Goal: Learn about a topic

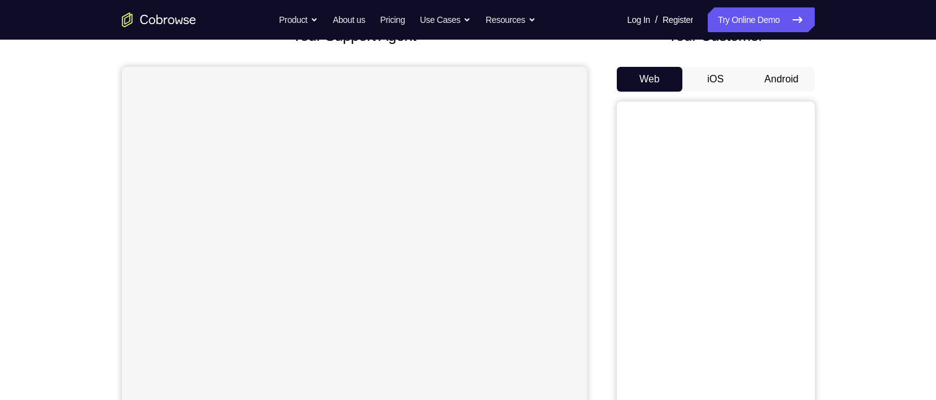
scroll to position [94, 0]
click at [789, 79] on button "Android" at bounding box center [782, 79] width 66 height 25
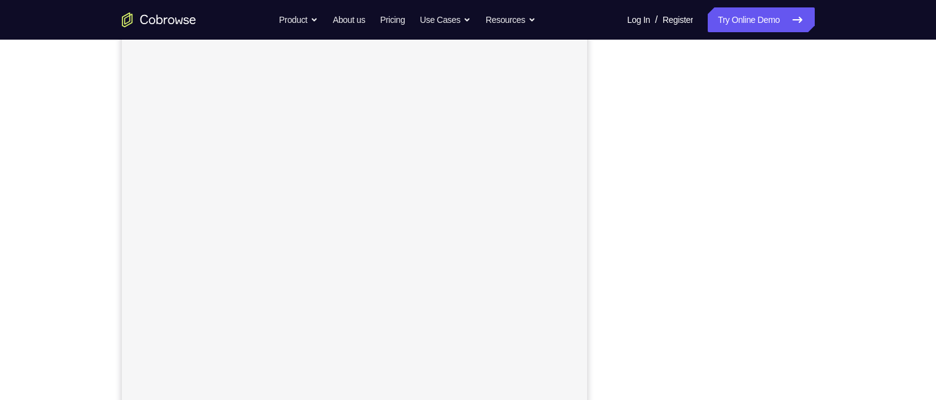
scroll to position [151, 0]
drag, startPoint x: 283, startPoint y: 122, endPoint x: 490, endPoint y: 118, distance: 206.7
click at [490, 118] on div "Your Support Agent Your Customer Web iOS Android Next Steps We’d be happy to gi…" at bounding box center [468, 297] width 792 height 816
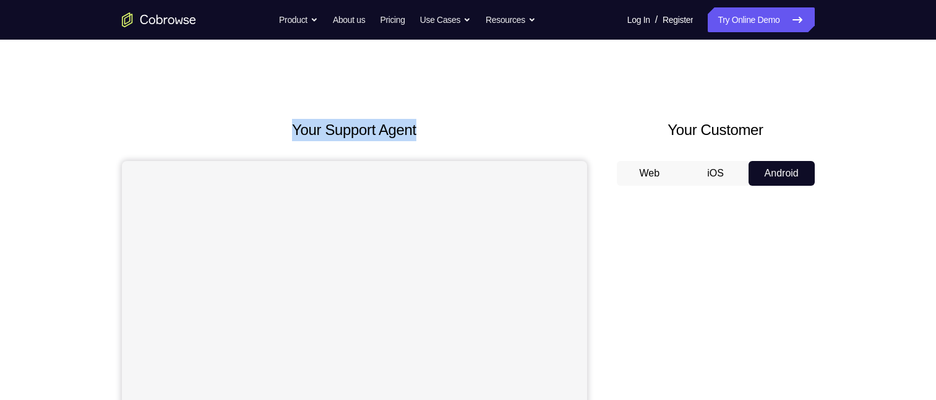
drag, startPoint x: 490, startPoint y: 118, endPoint x: 624, endPoint y: 164, distance: 141.3
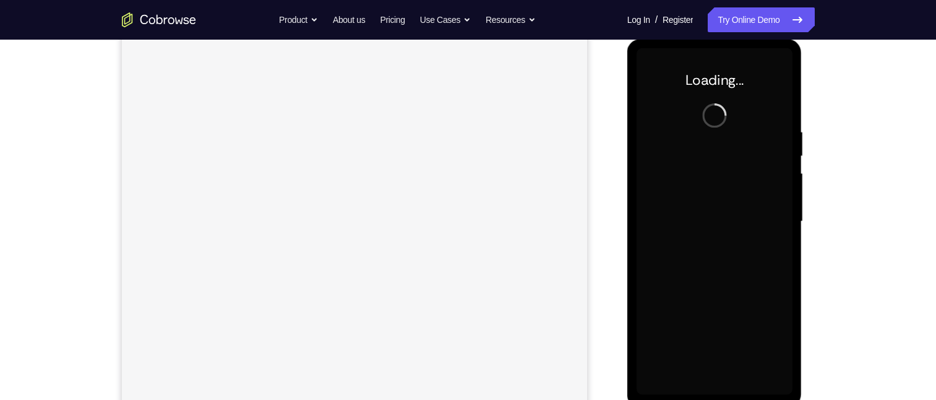
scroll to position [188, 0]
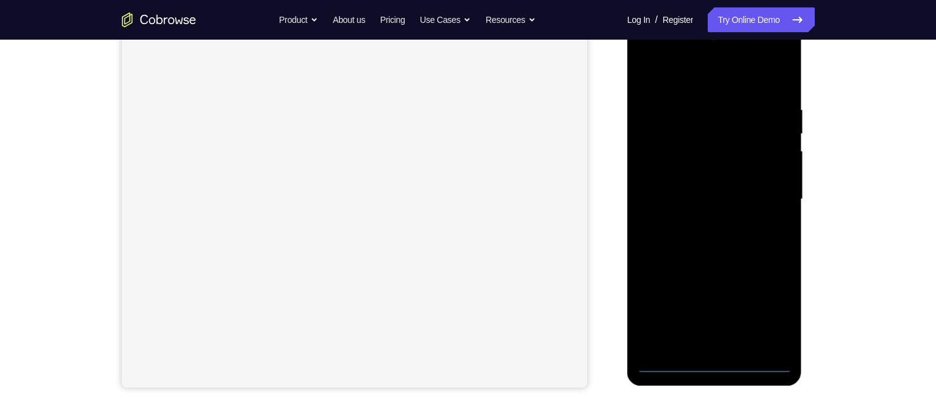
click at [711, 359] on div at bounding box center [715, 199] width 156 height 346
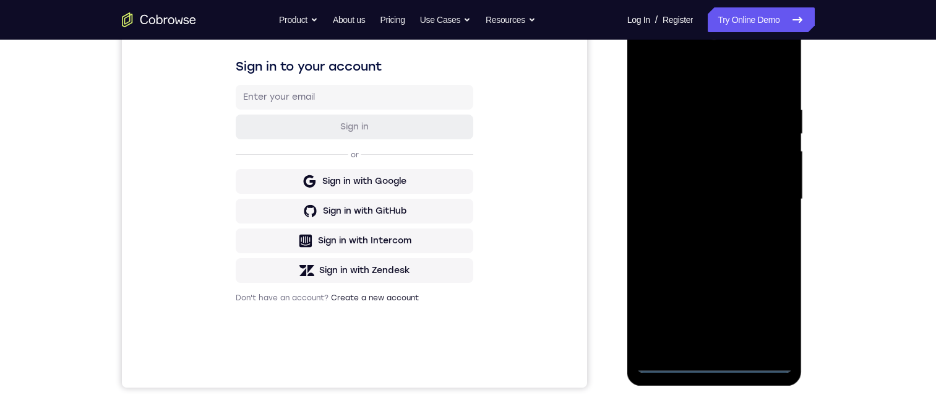
scroll to position [0, 0]
click at [715, 361] on div at bounding box center [715, 199] width 156 height 346
click at [765, 303] on div at bounding box center [715, 199] width 156 height 346
click at [731, 85] on div at bounding box center [715, 199] width 156 height 346
click at [731, 79] on div at bounding box center [715, 199] width 156 height 346
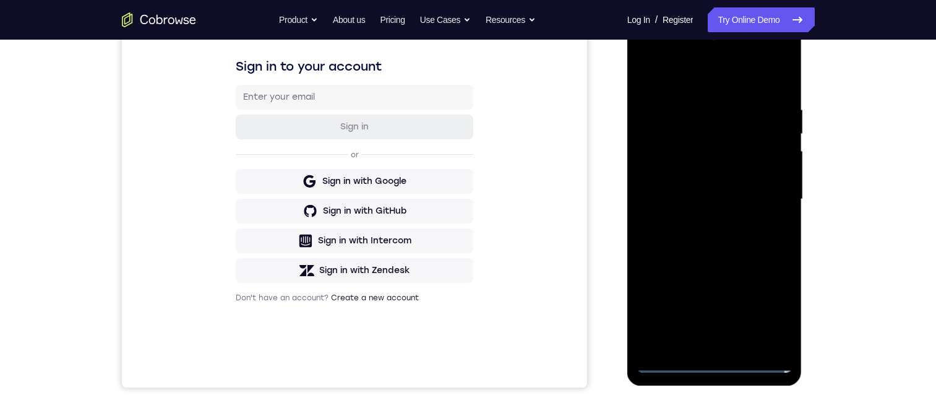
click at [762, 184] on div at bounding box center [715, 199] width 156 height 346
click at [702, 222] on div at bounding box center [715, 199] width 156 height 346
click at [699, 184] on div at bounding box center [715, 199] width 156 height 346
click at [699, 170] on div at bounding box center [715, 199] width 156 height 346
click at [705, 192] on div at bounding box center [715, 199] width 156 height 346
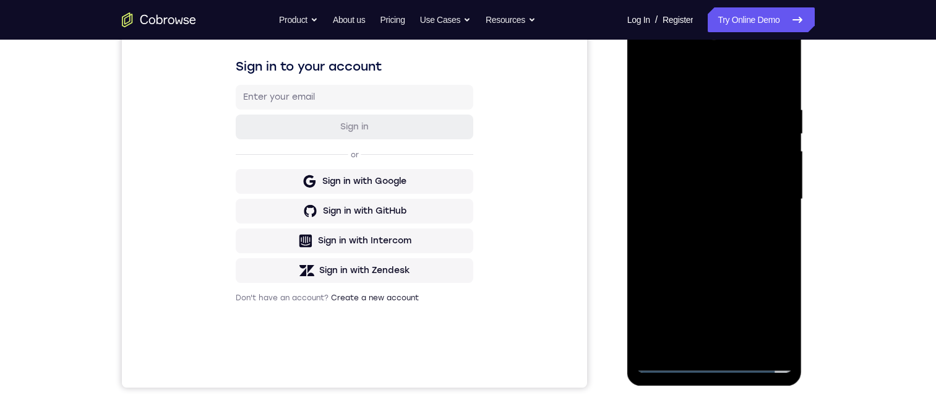
click at [704, 202] on div at bounding box center [715, 199] width 156 height 346
click at [718, 226] on div at bounding box center [715, 199] width 156 height 346
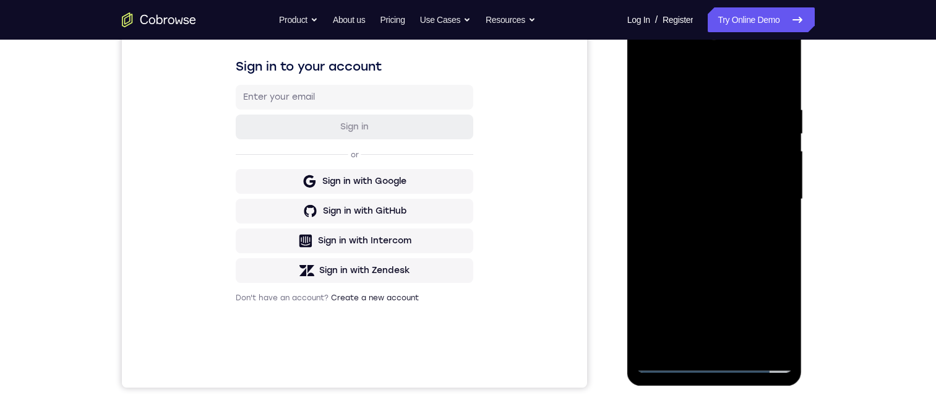
click at [782, 88] on div at bounding box center [715, 199] width 156 height 346
click at [780, 93] on div at bounding box center [715, 199] width 156 height 346
click at [696, 102] on div at bounding box center [715, 199] width 156 height 346
click at [784, 121] on div at bounding box center [715, 199] width 156 height 346
click at [779, 80] on div at bounding box center [715, 199] width 156 height 346
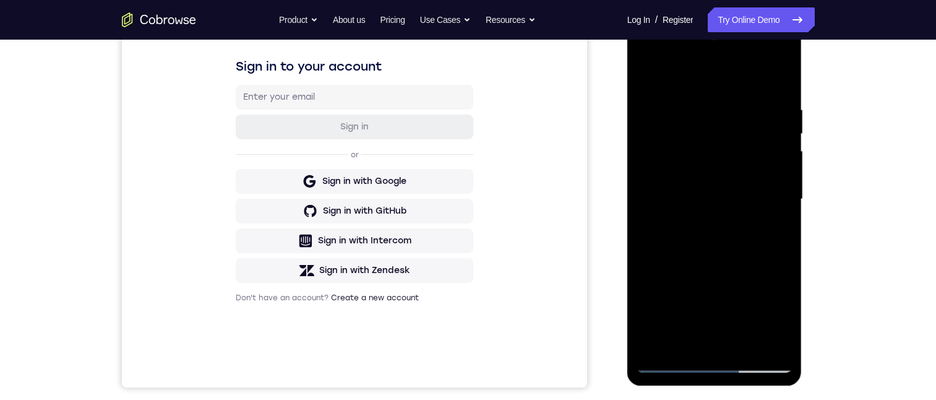
click at [746, 348] on div at bounding box center [715, 199] width 156 height 346
click at [730, 268] on div at bounding box center [715, 199] width 156 height 346
click at [643, 74] on div at bounding box center [715, 199] width 156 height 346
click at [772, 103] on div at bounding box center [715, 199] width 156 height 346
drag, startPoint x: 762, startPoint y: 144, endPoint x: 782, endPoint y: 79, distance: 68.5
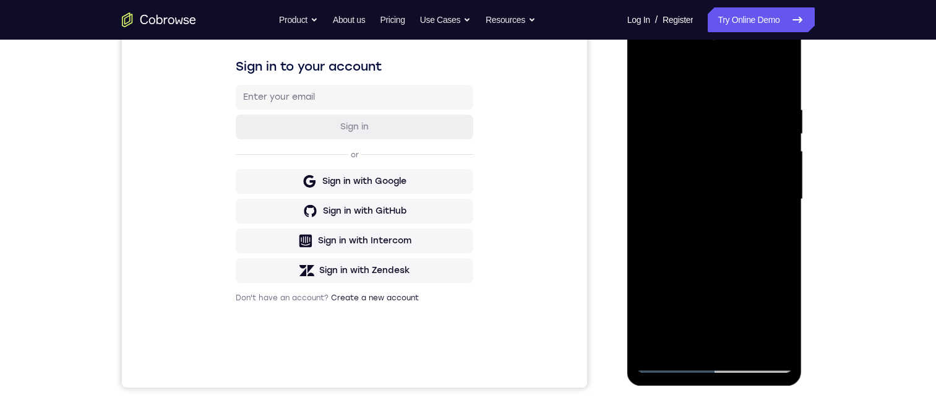
click at [782, 79] on div at bounding box center [715, 199] width 156 height 346
click at [745, 107] on div at bounding box center [715, 199] width 156 height 346
click at [783, 79] on div at bounding box center [715, 199] width 156 height 346
